Goal: Information Seeking & Learning: Learn about a topic

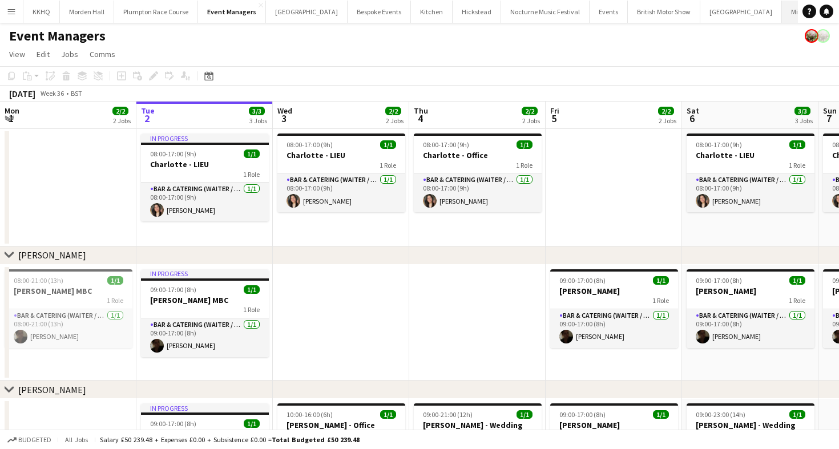
scroll to position [0, 47]
click at [120, 14] on button "Plumpton Race Course Close" at bounding box center [109, 12] width 84 height 22
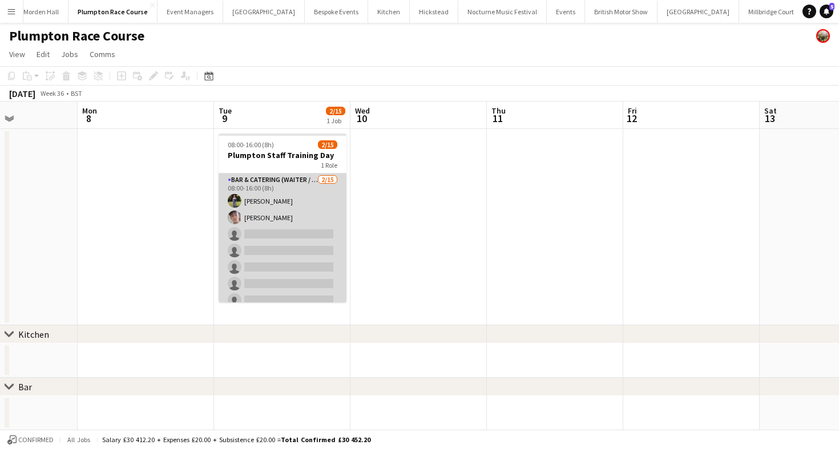
click at [289, 239] on app-card-role "Bar & Catering (Waiter / waitress) [DATE] 08:00-16:00 (8h) [PERSON_NAME] [PERSO…" at bounding box center [283, 308] width 128 height 270
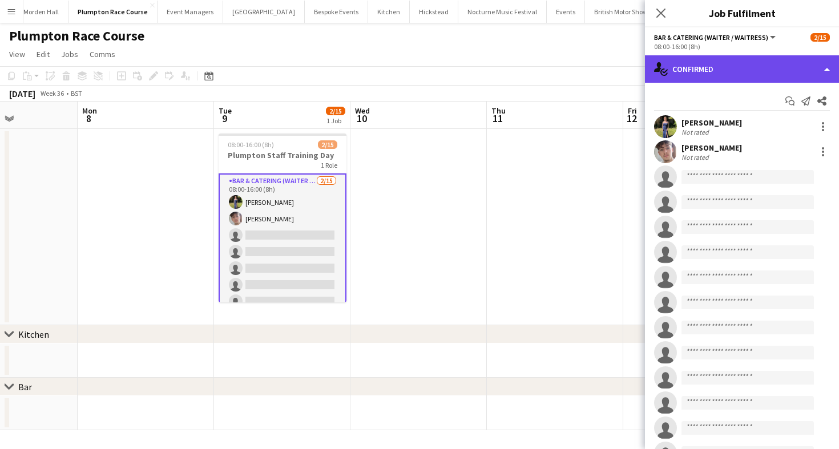
click at [710, 64] on div "single-neutral-actions-check-2 Confirmed" at bounding box center [742, 68] width 194 height 27
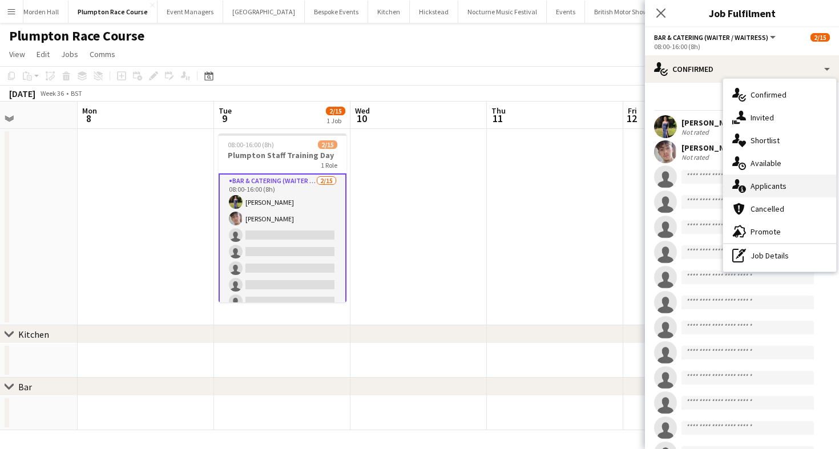
click at [760, 175] on div "single-neutral-actions-information Applicants" at bounding box center [779, 186] width 113 height 23
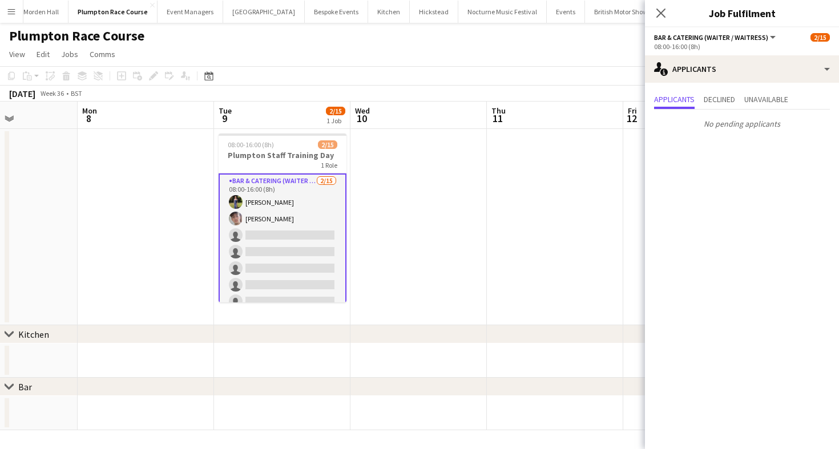
click at [535, 96] on div "[DATE] Week 36 • BST" at bounding box center [419, 94] width 839 height 16
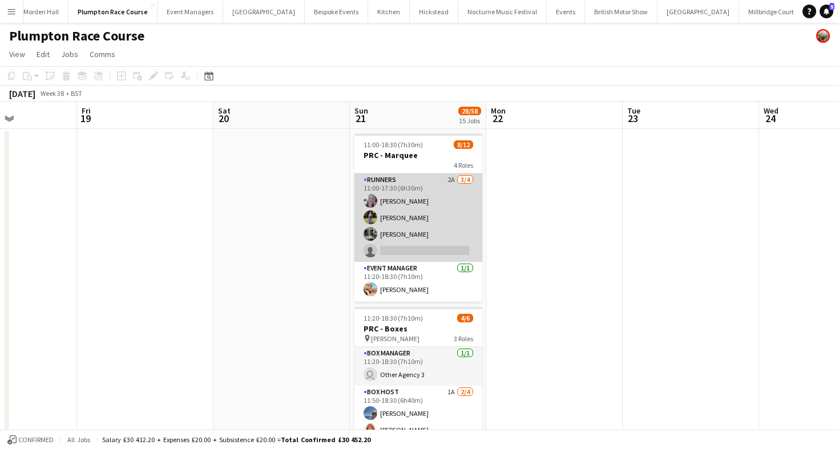
click at [442, 224] on app-card-role "Runners 2A [DATE] 11:00-17:30 (6h30m) [PERSON_NAME] [PERSON_NAME] [PERSON_NAME]…" at bounding box center [418, 217] width 128 height 88
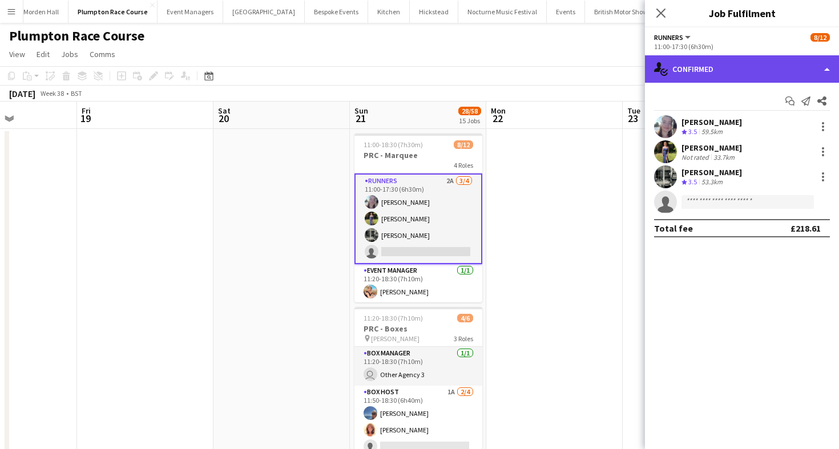
click at [738, 69] on div "single-neutral-actions-check-2 Confirmed" at bounding box center [742, 68] width 194 height 27
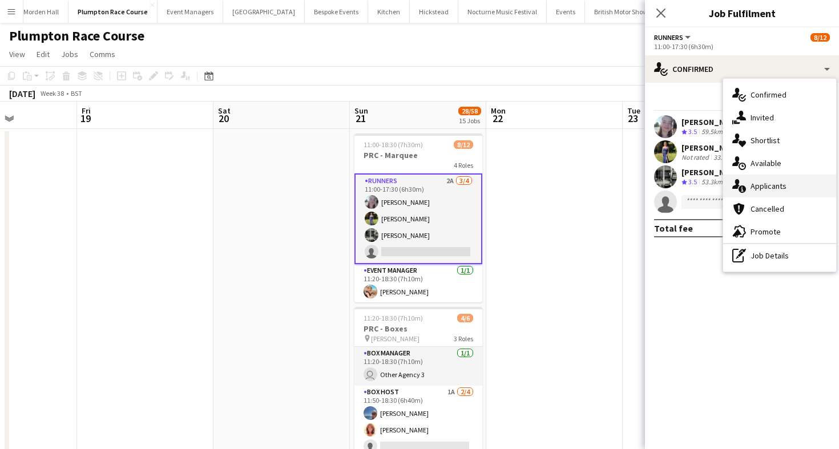
click at [786, 175] on div "single-neutral-actions-information Applicants" at bounding box center [779, 186] width 113 height 23
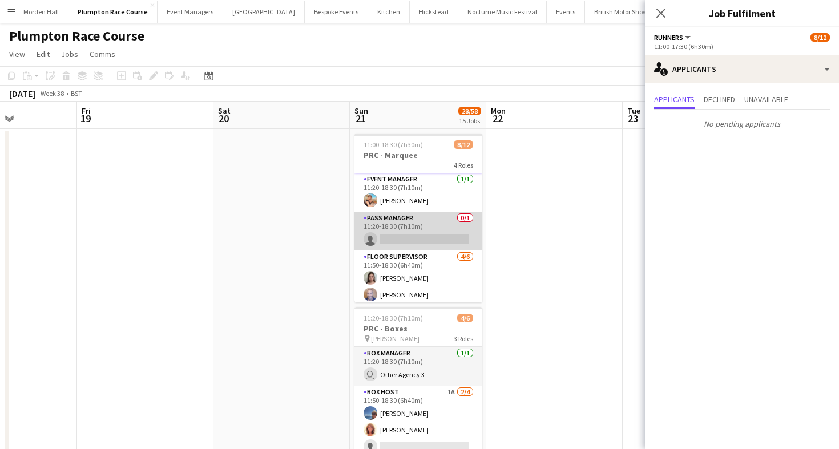
click at [432, 241] on app-card-role "Pass Manager 0/1 11:20-18:30 (7h10m) single-neutral-actions" at bounding box center [418, 231] width 128 height 39
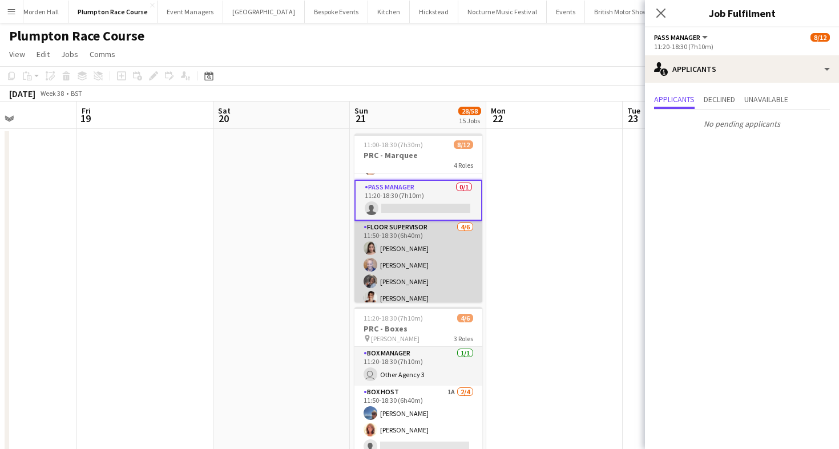
click at [428, 252] on app-card-role "Floor Supervisor [DATE] 11:50-18:30 (6h40m) [PERSON_NAME] [PERSON_NAME] Edema […" at bounding box center [418, 282] width 128 height 122
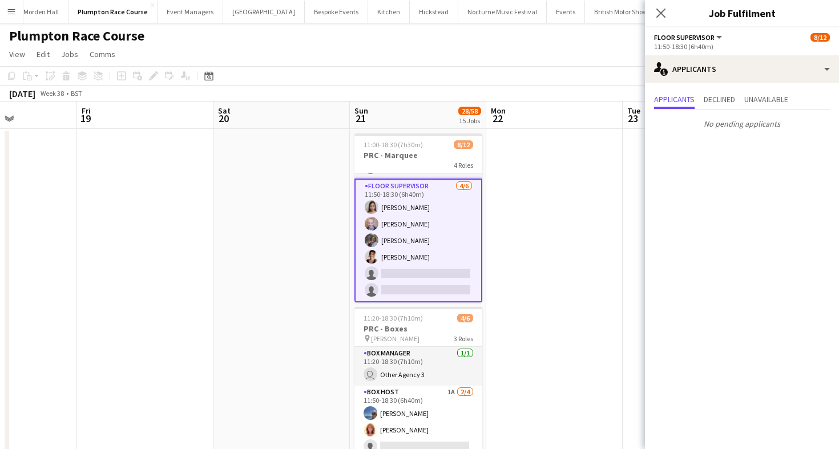
click at [458, 95] on div "[DATE] Week 38 • BST" at bounding box center [419, 94] width 839 height 16
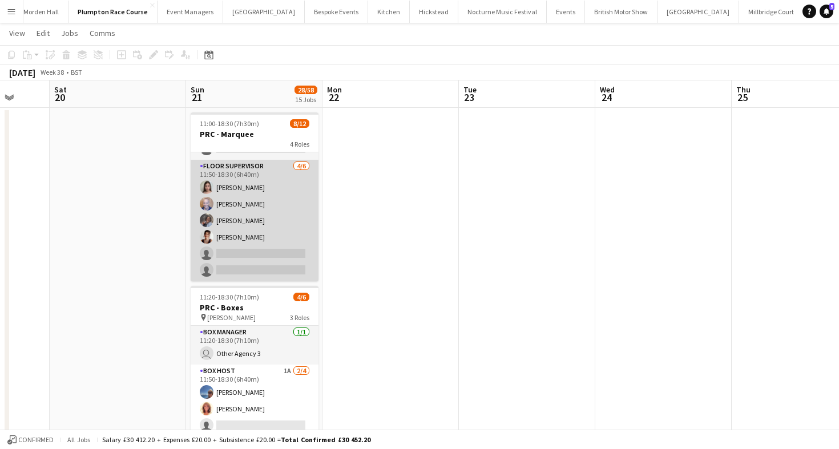
scroll to position [23, 0]
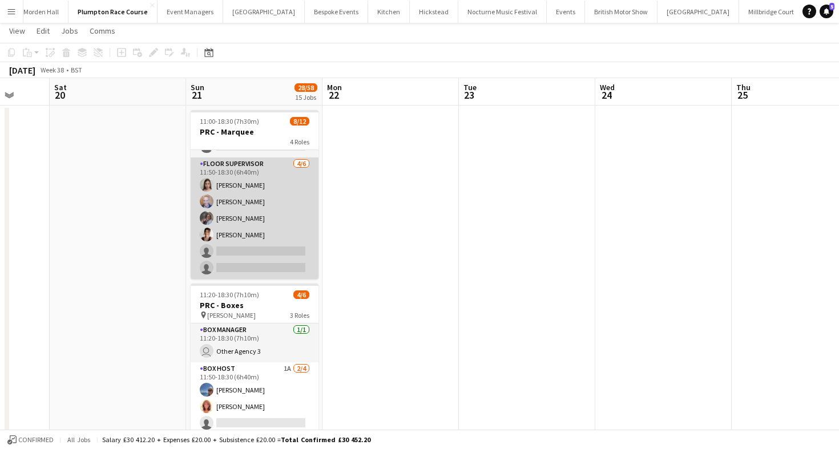
click at [272, 246] on app-card-role "Floor Supervisor [DATE] 11:50-18:30 (6h40m) [PERSON_NAME] [PERSON_NAME] Edema […" at bounding box center [255, 218] width 128 height 122
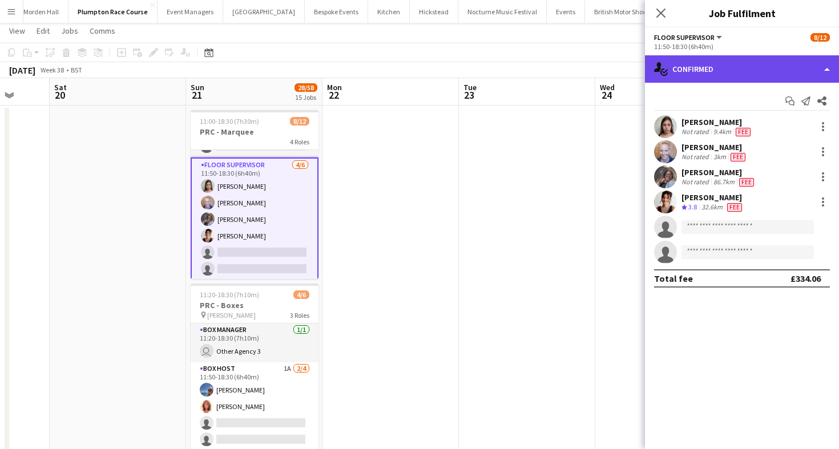
click at [689, 67] on div "single-neutral-actions-check-2 Confirmed" at bounding box center [742, 68] width 194 height 27
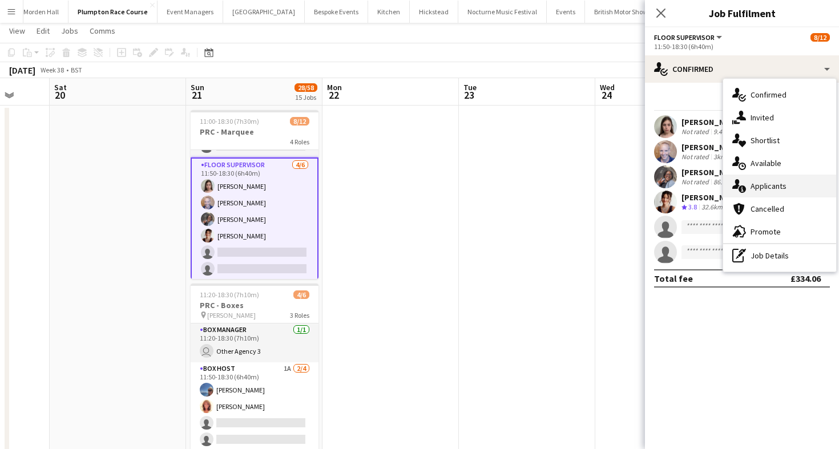
click at [783, 193] on div "single-neutral-actions-information Applicants" at bounding box center [779, 186] width 113 height 23
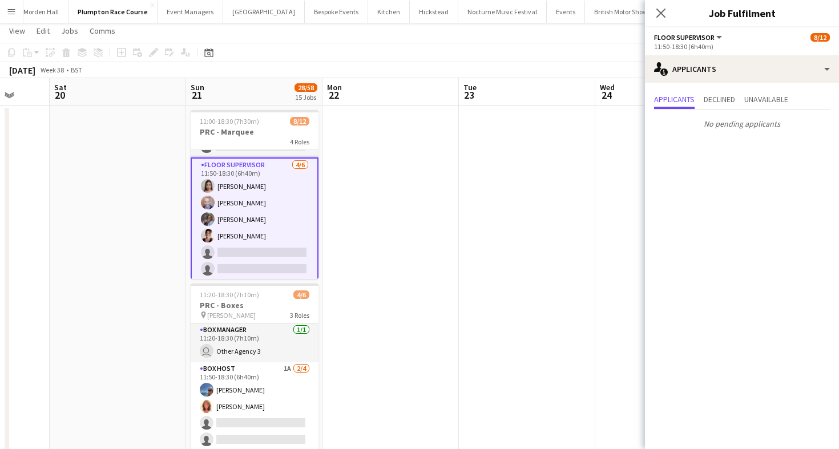
click at [227, 257] on app-card-role "Floor Supervisor [DATE] 11:50-18:30 (6h40m) [PERSON_NAME] [PERSON_NAME] Edema […" at bounding box center [255, 219] width 128 height 124
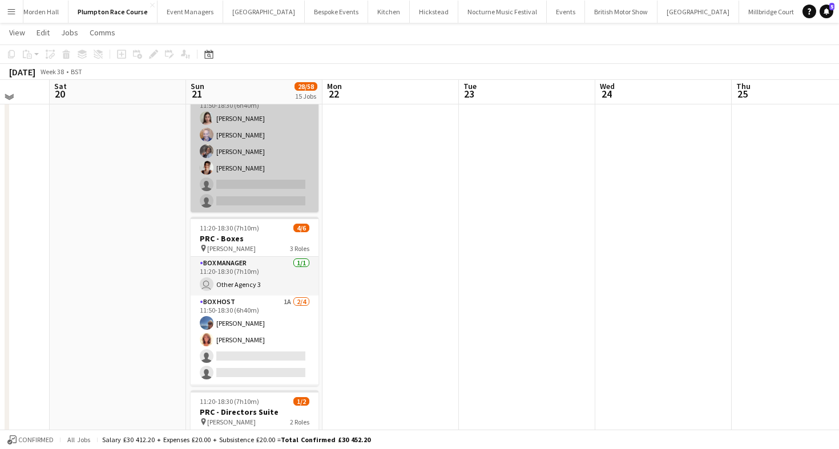
scroll to position [90, 0]
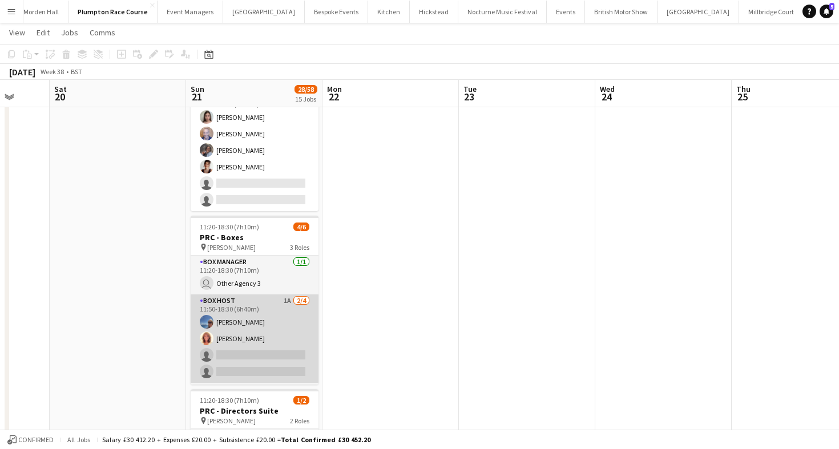
click at [253, 349] on app-card-role "Box Host 1A [DATE] 11:50-18:30 (6h40m) [PERSON_NAME] [PERSON_NAME] single-neutr…" at bounding box center [255, 338] width 128 height 88
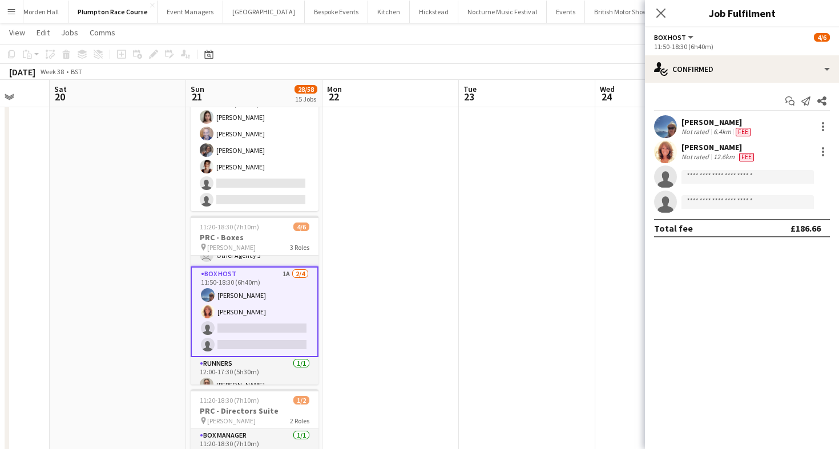
scroll to position [39, 0]
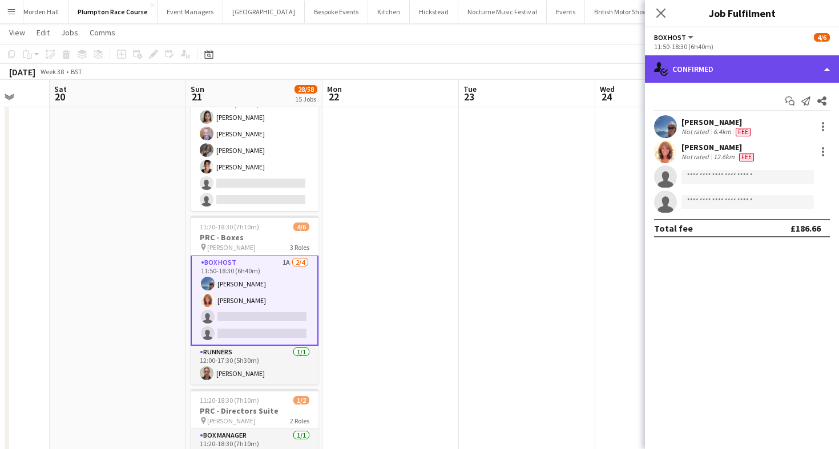
click at [752, 62] on div "single-neutral-actions-check-2 Confirmed" at bounding box center [742, 68] width 194 height 27
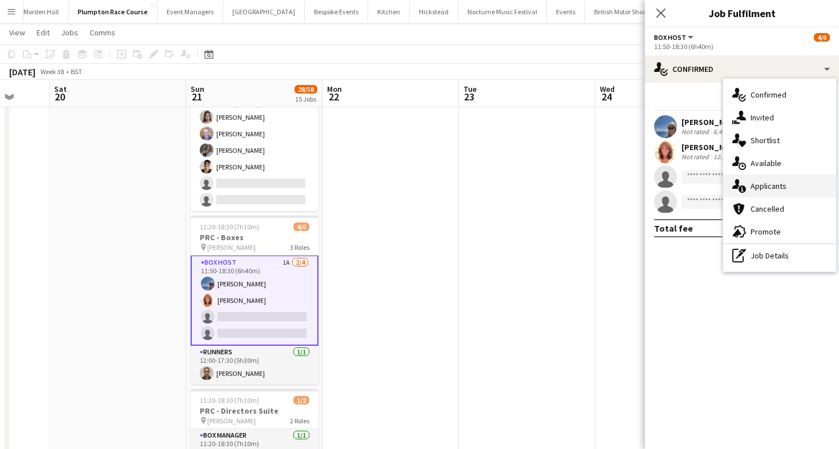
click at [746, 180] on div "single-neutral-actions-information Applicants" at bounding box center [779, 186] width 113 height 23
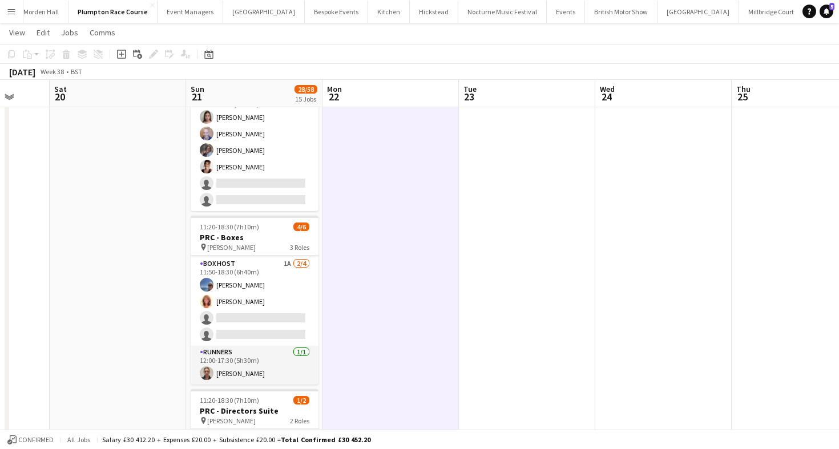
scroll to position [37, 0]
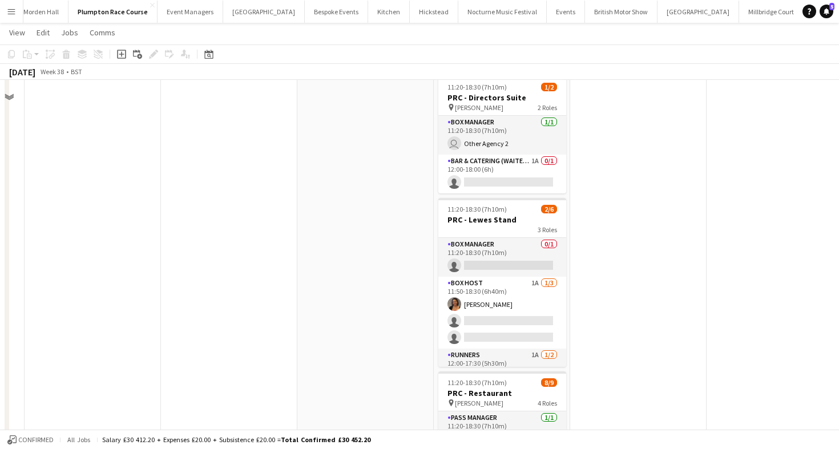
scroll to position [0, 0]
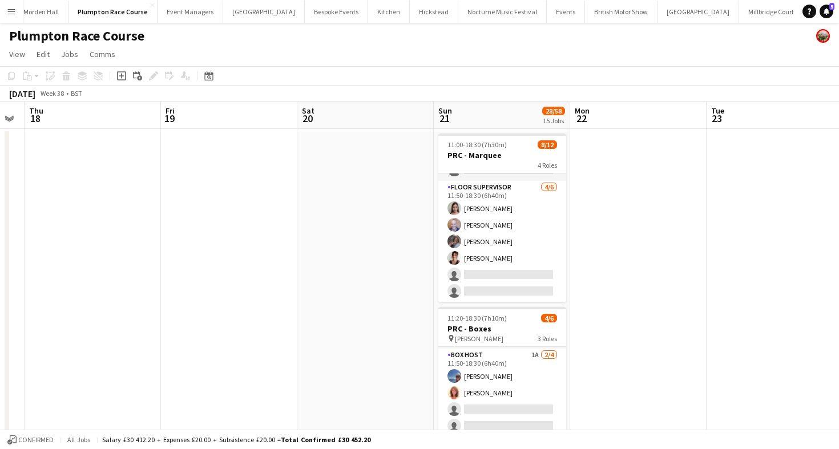
click at [544, 64] on app-page-menu "View Day view expanded Day view collapsed Month view Date picker Jump to [DATE]…" at bounding box center [419, 56] width 839 height 22
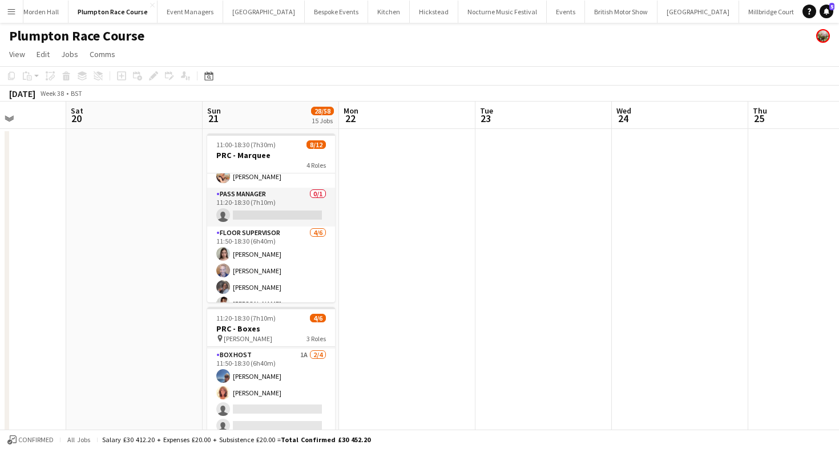
scroll to position [97, 0]
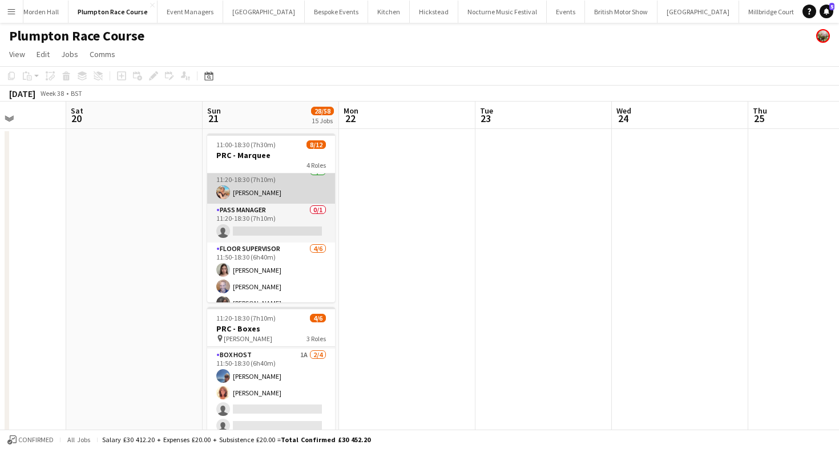
click at [254, 186] on app-card-role "Event Manager [DATE] 11:20-18:30 (7h10m) [PERSON_NAME]" at bounding box center [271, 184] width 128 height 39
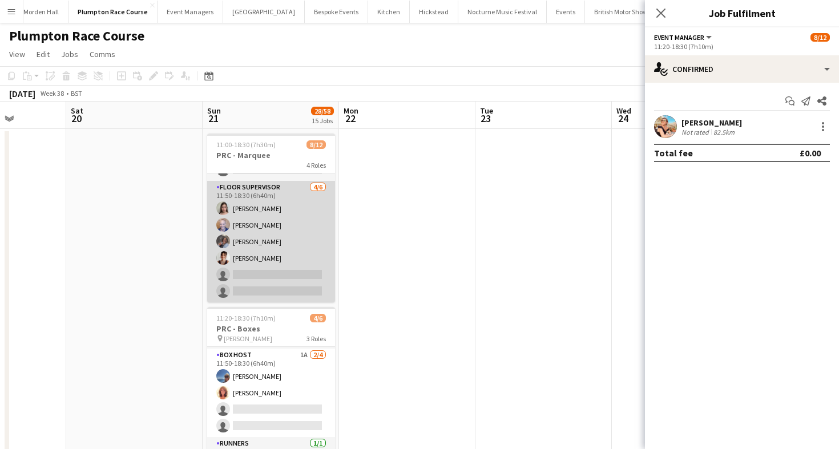
click at [297, 287] on app-card-role "Floor Supervisor [DATE] 11:50-18:30 (6h40m) [PERSON_NAME] [PERSON_NAME] Edema […" at bounding box center [271, 242] width 128 height 122
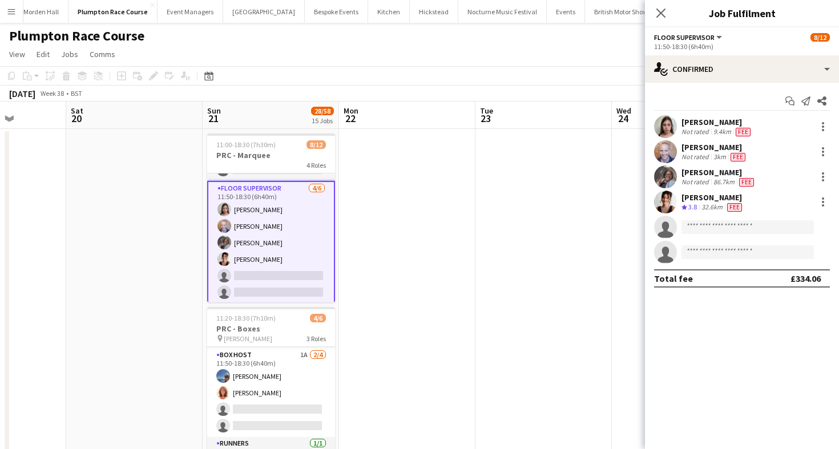
click at [423, 62] on app-page-menu "View Day view expanded Day view collapsed Month view Date picker Jump to [DATE]…" at bounding box center [419, 56] width 839 height 22
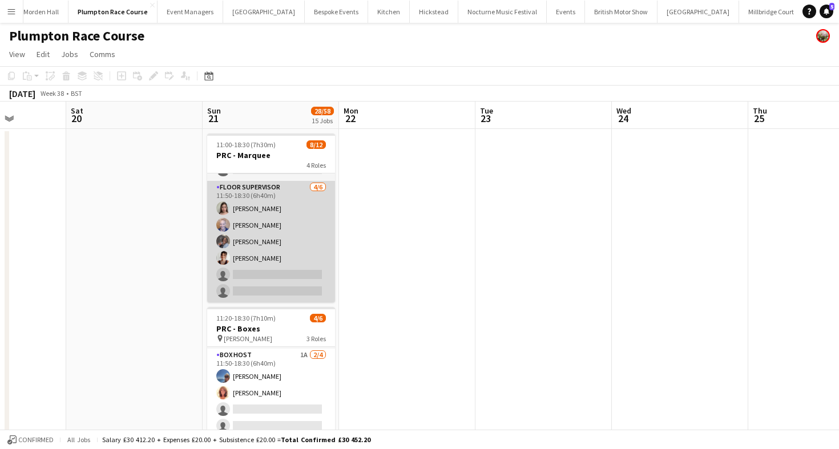
scroll to position [115, 0]
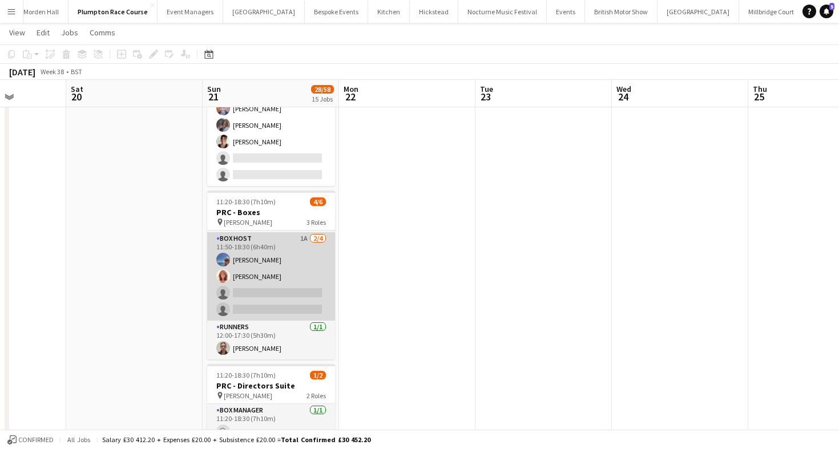
click at [313, 279] on app-card-role "Box Host 1A [DATE] 11:50-18:30 (6h40m) [PERSON_NAME] [PERSON_NAME] single-neutr…" at bounding box center [271, 276] width 128 height 88
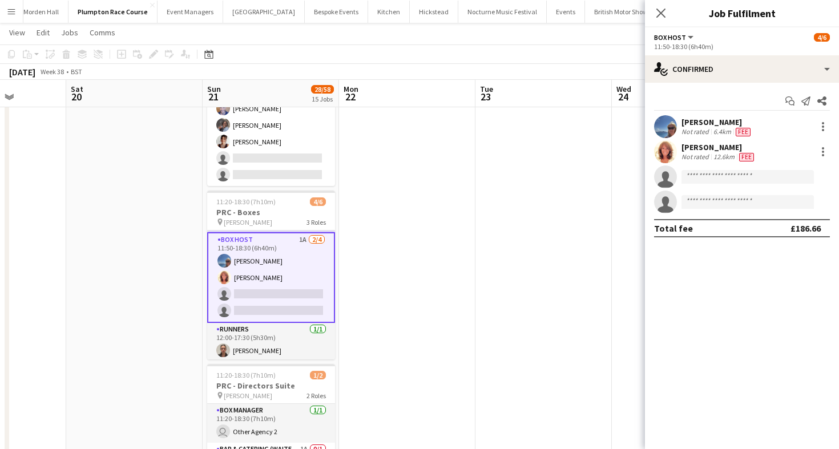
scroll to position [39, 0]
click at [725, 85] on div "Start chat Send notification Share [PERSON_NAME] Not rated 6.4km Fee [PERSON_NA…" at bounding box center [742, 165] width 194 height 164
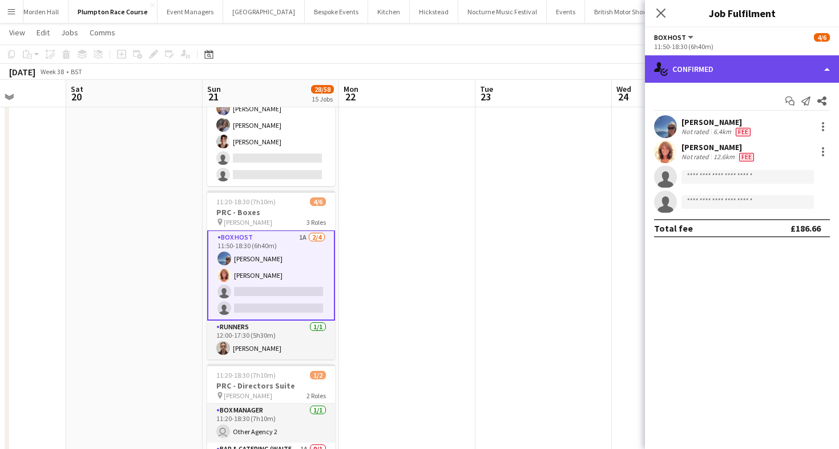
click at [718, 74] on div "single-neutral-actions-check-2 Confirmed" at bounding box center [742, 68] width 194 height 27
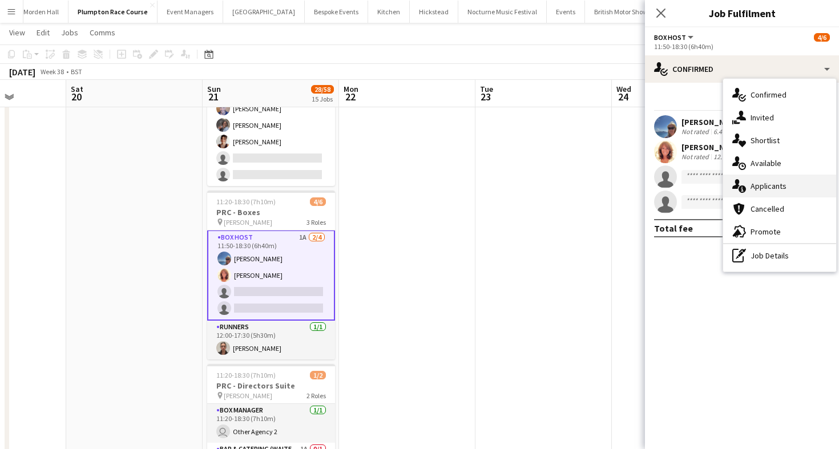
click at [752, 179] on div "single-neutral-actions-information Applicants" at bounding box center [779, 186] width 113 height 23
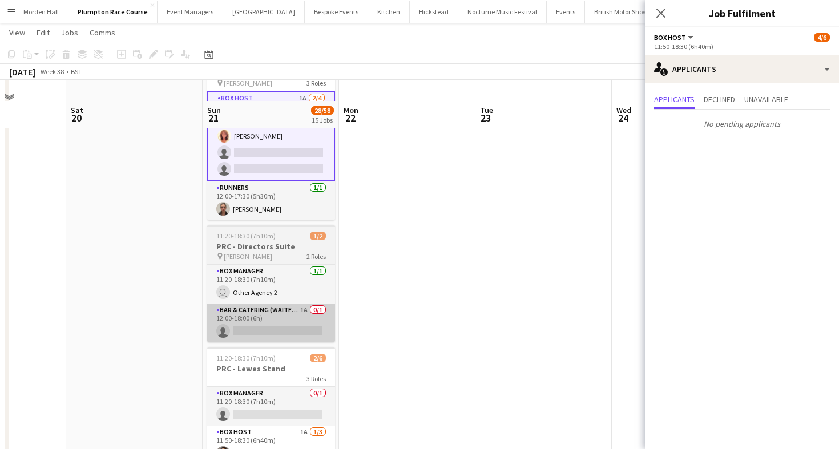
scroll to position [276, 0]
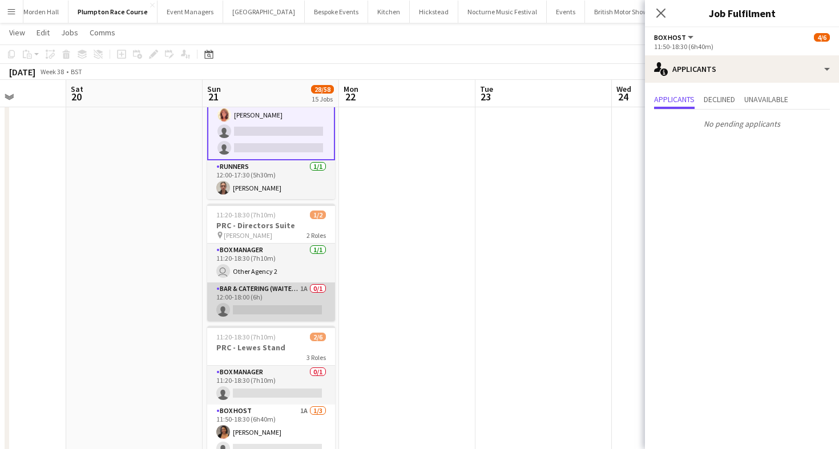
click at [279, 284] on app-card-role "Bar & Catering (Waiter / waitress) 1A 0/1 12:00-18:00 (6h) single-neutral-actio…" at bounding box center [271, 301] width 128 height 39
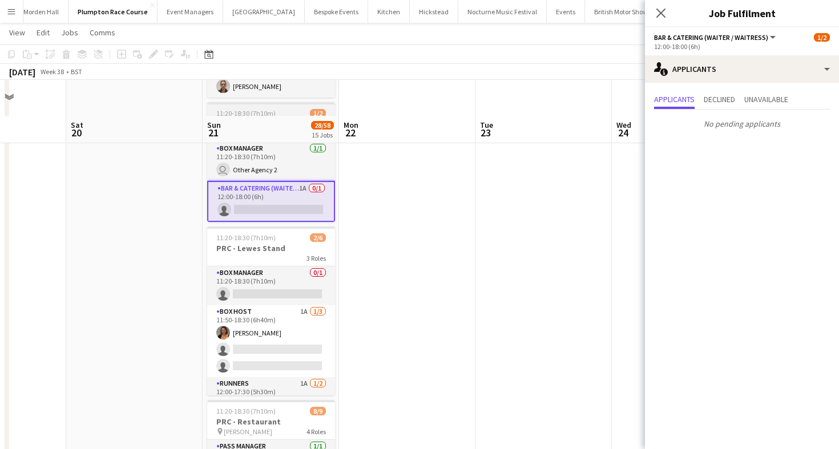
scroll to position [413, 0]
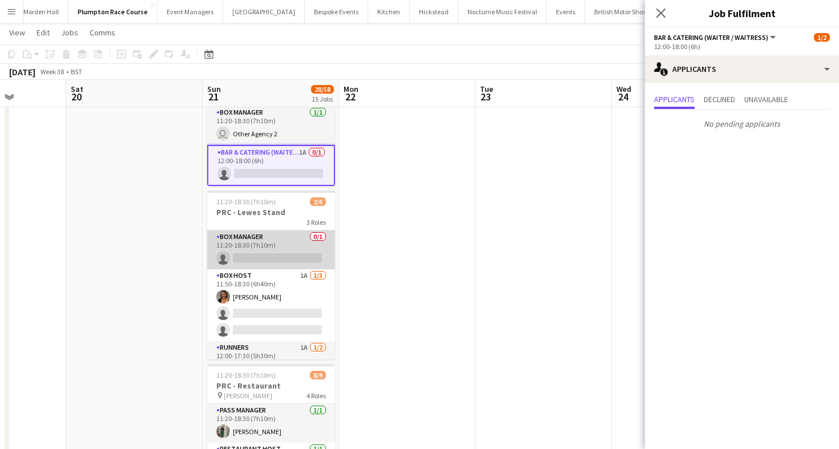
click at [288, 237] on app-card-role "Box Manager 0/1 11:20-18:30 (7h10m) single-neutral-actions" at bounding box center [271, 250] width 128 height 39
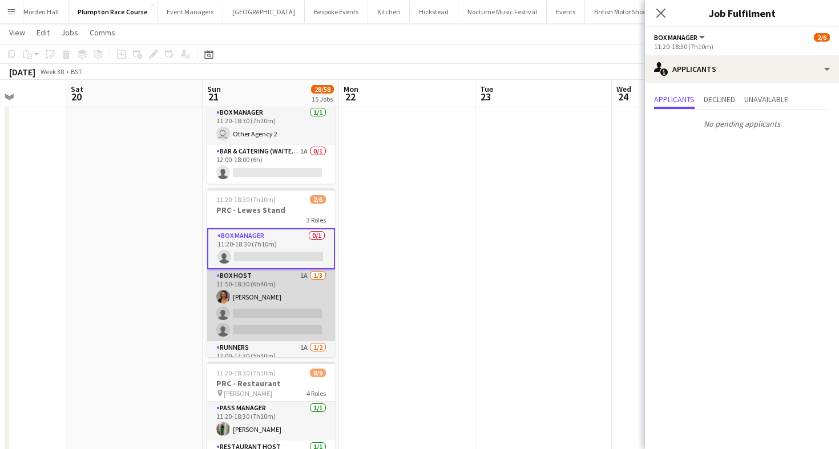
click at [296, 298] on app-card-role "Box Host 1A [DATE] 11:50-18:30 (6h40m) [PERSON_NAME] single-neutral-actions sin…" at bounding box center [271, 305] width 128 height 72
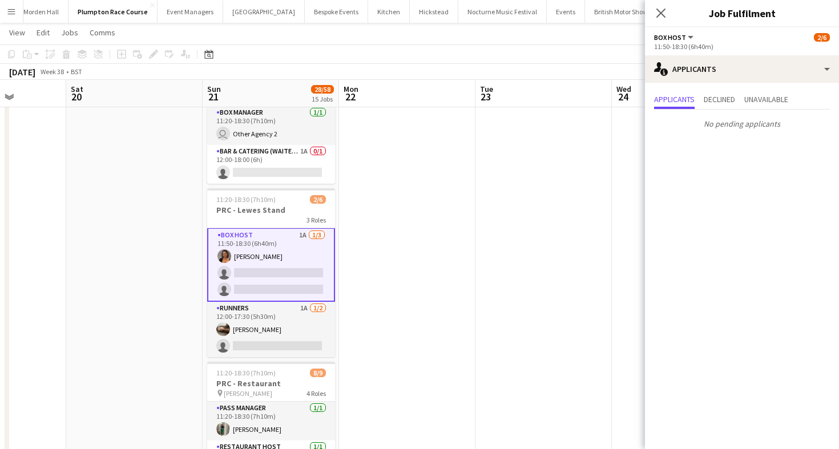
click at [377, 79] on div "[DATE] Week 38 • BST" at bounding box center [419, 72] width 839 height 16
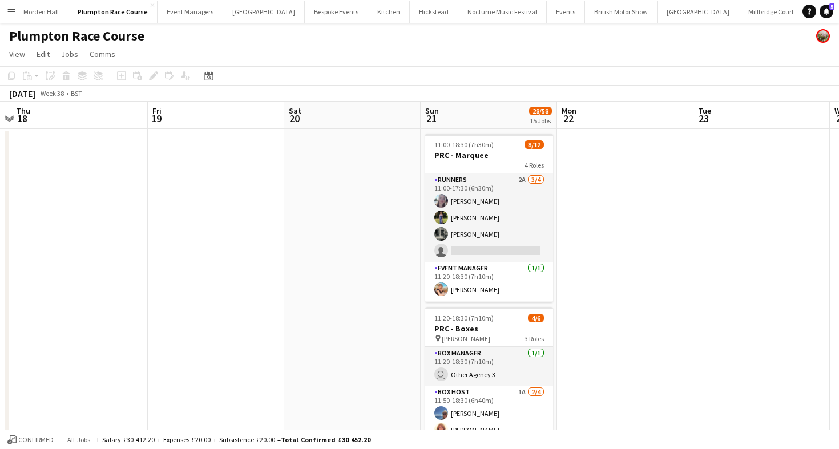
scroll to position [0, 260]
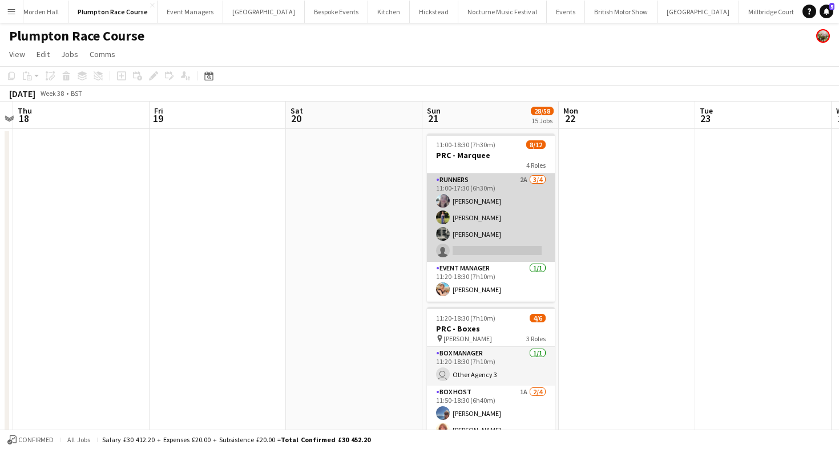
click at [482, 228] on app-card-role "Runners 2A [DATE] 11:00-17:30 (6h30m) [PERSON_NAME] [PERSON_NAME] [PERSON_NAME]…" at bounding box center [491, 217] width 128 height 88
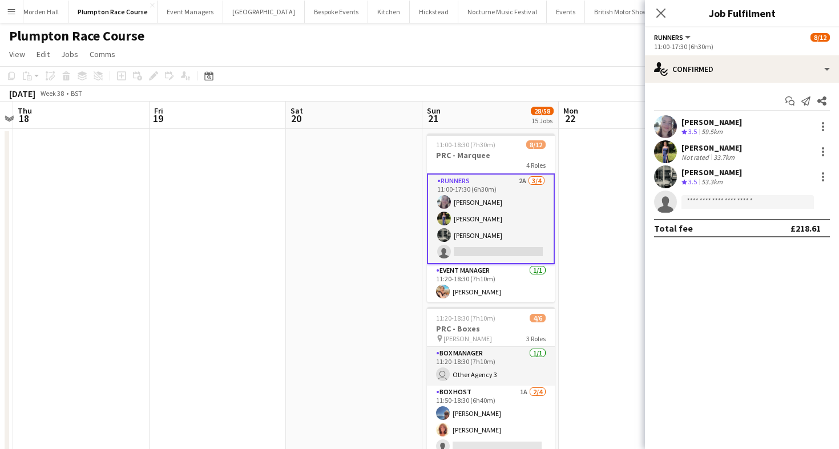
click at [701, 177] on div "53.3km" at bounding box center [712, 182] width 26 height 10
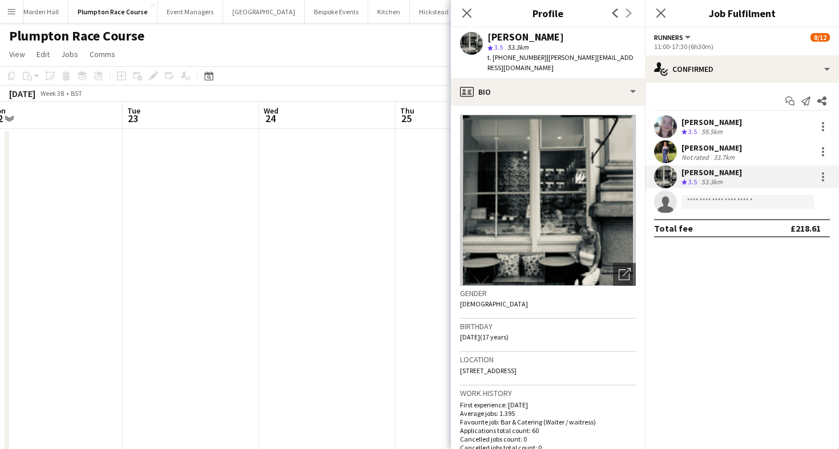
scroll to position [0, 332]
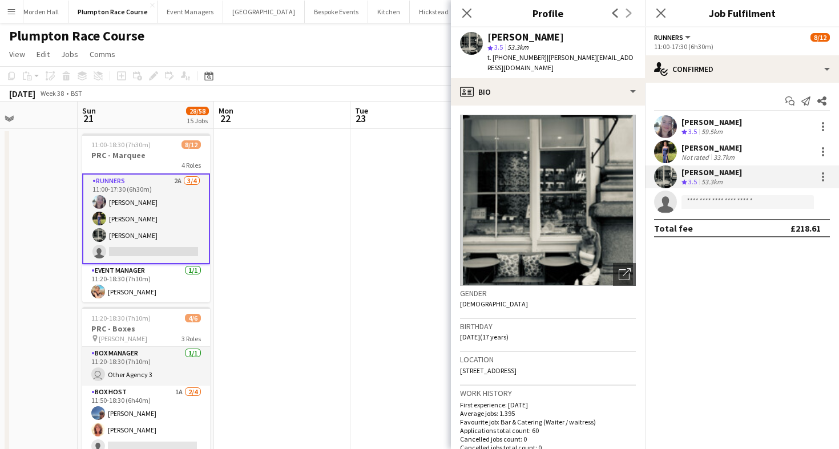
click at [235, 51] on app-page-menu "View Day view expanded Day view collapsed Month view Date picker Jump to [DATE]…" at bounding box center [419, 56] width 839 height 22
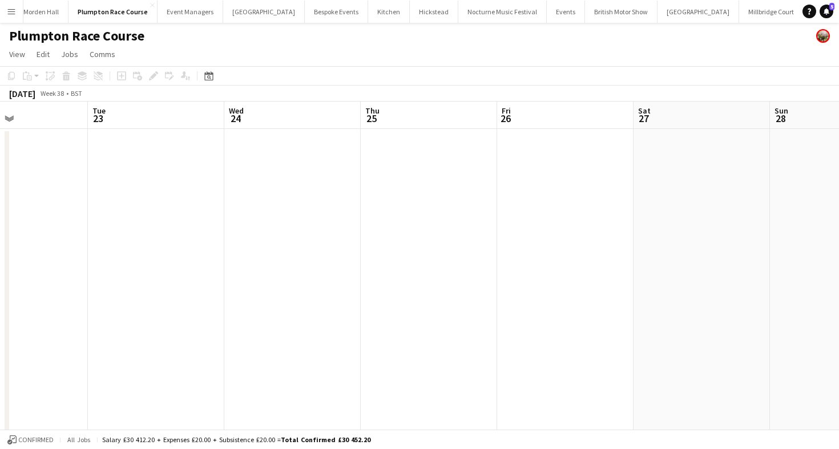
scroll to position [0, 265]
click at [20, 53] on span "View" at bounding box center [17, 54] width 16 height 10
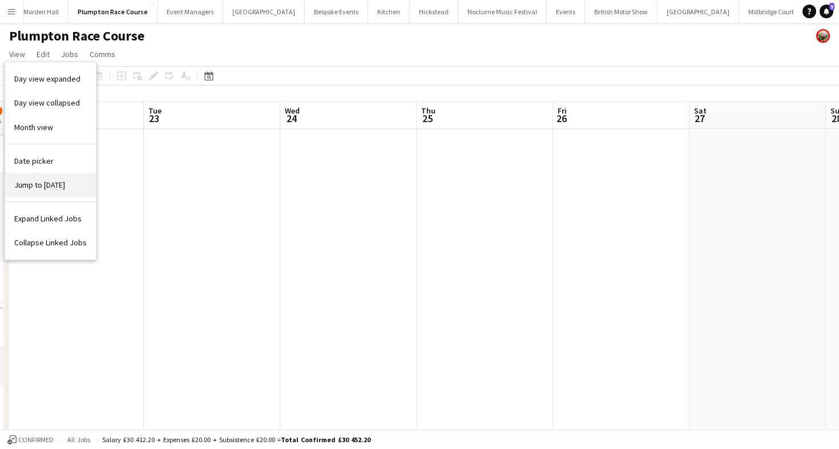
click at [53, 187] on span "Jump to [DATE]" at bounding box center [39, 185] width 51 height 10
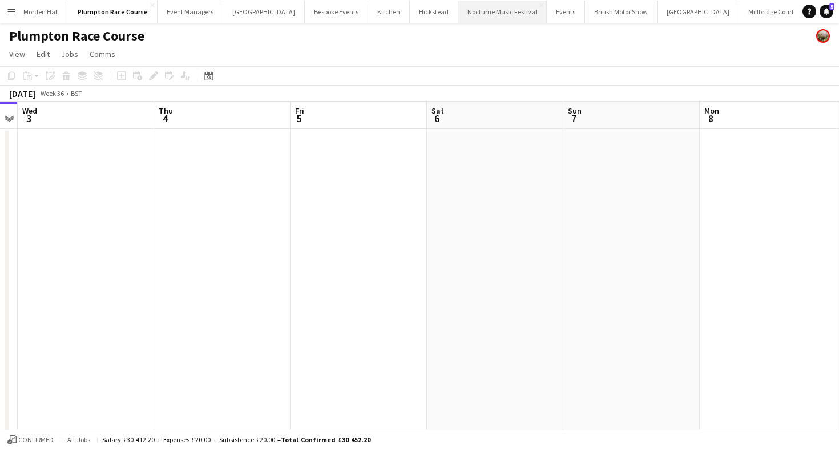
scroll to position [0, 567]
